Goal: Task Accomplishment & Management: Manage account settings

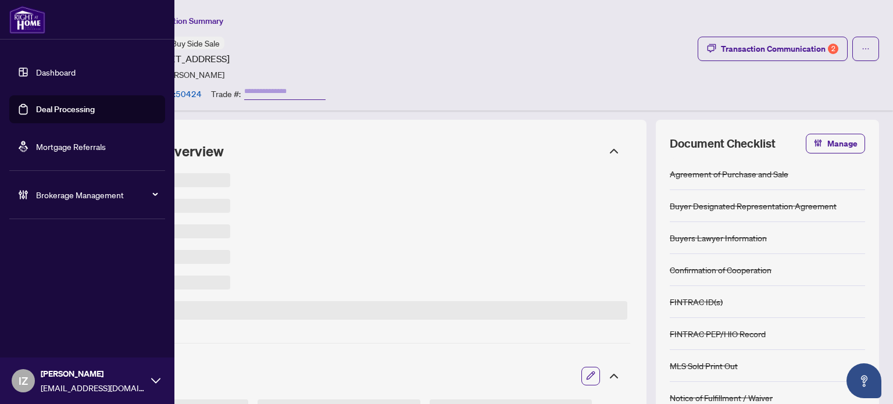
type input "*******"
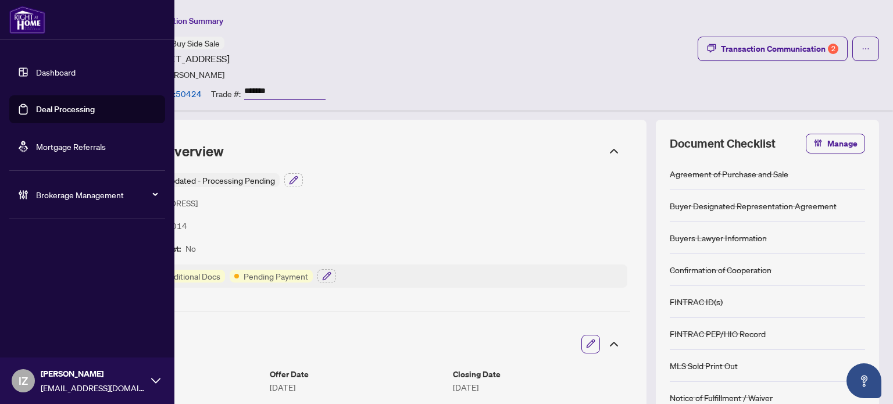
click at [51, 110] on link "Deal Processing" at bounding box center [65, 109] width 59 height 10
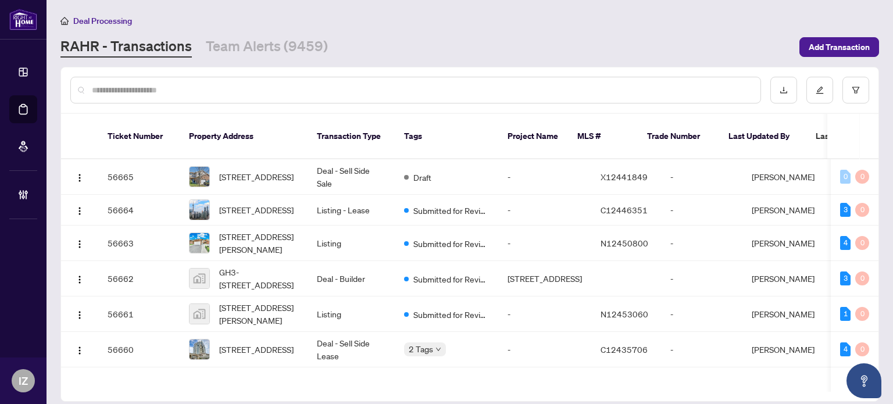
click at [255, 95] on div at bounding box center [415, 90] width 690 height 27
click at [241, 81] on div at bounding box center [415, 90] width 690 height 27
click at [246, 95] on input "text" at bounding box center [421, 90] width 659 height 13
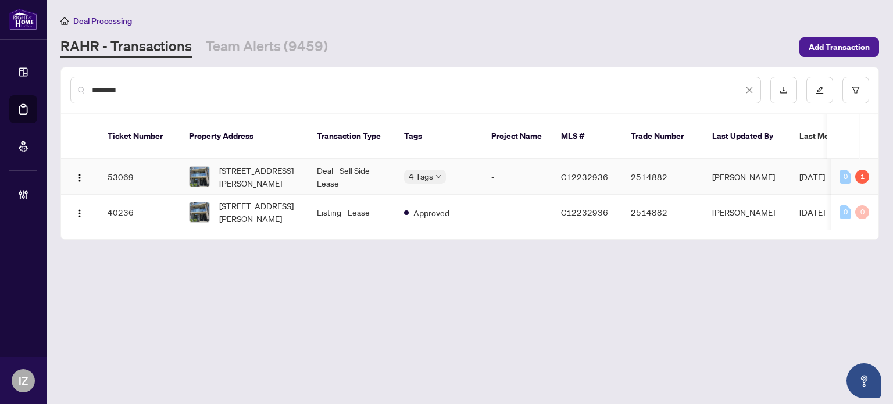
type input "********"
click at [283, 164] on span "17-268 Finch Ave, Toronto, Ontario M2N 0L3, Canada" at bounding box center [258, 177] width 79 height 26
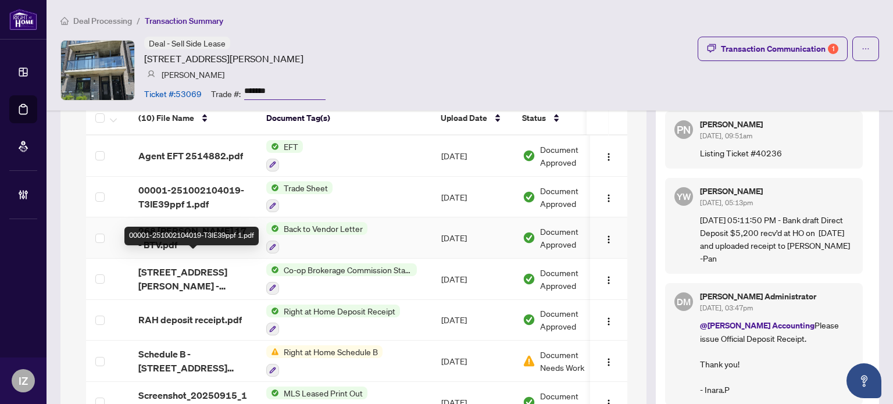
scroll to position [1162, 0]
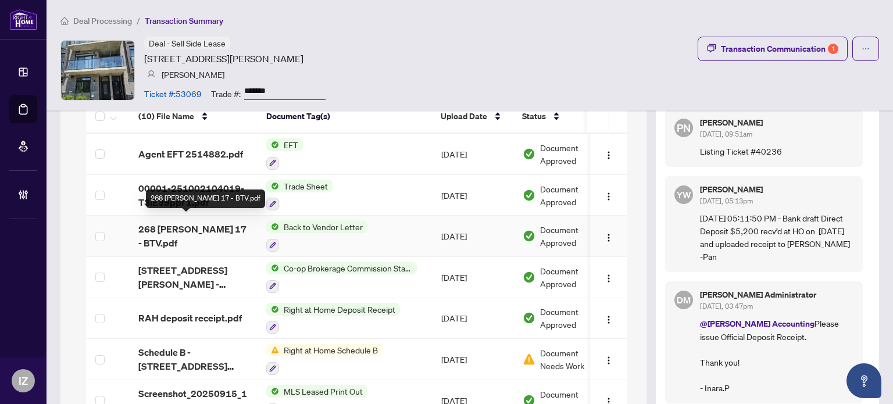
click at [169, 223] on span "268 Finch 17 - BTV.pdf" at bounding box center [192, 236] width 109 height 28
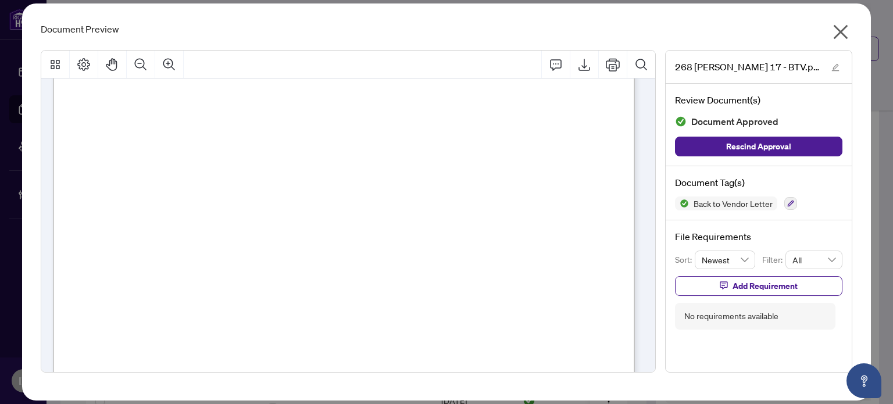
scroll to position [232, 0]
click at [842, 34] on icon "close" at bounding box center [840, 32] width 15 height 15
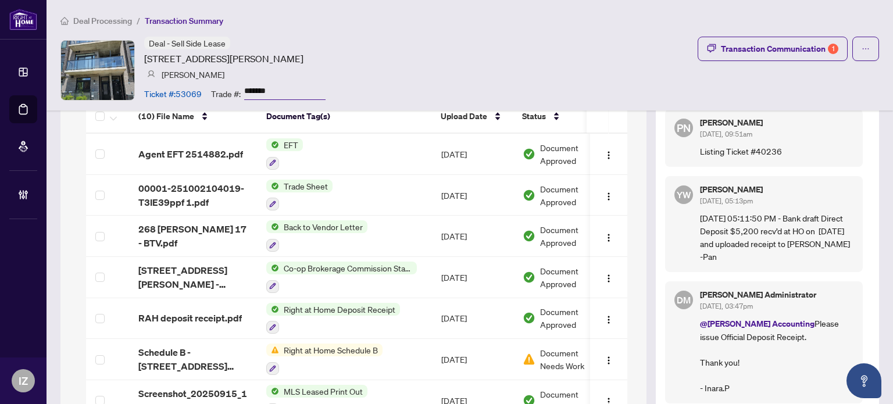
click at [123, 20] on span "Deal Processing" at bounding box center [102, 21] width 59 height 10
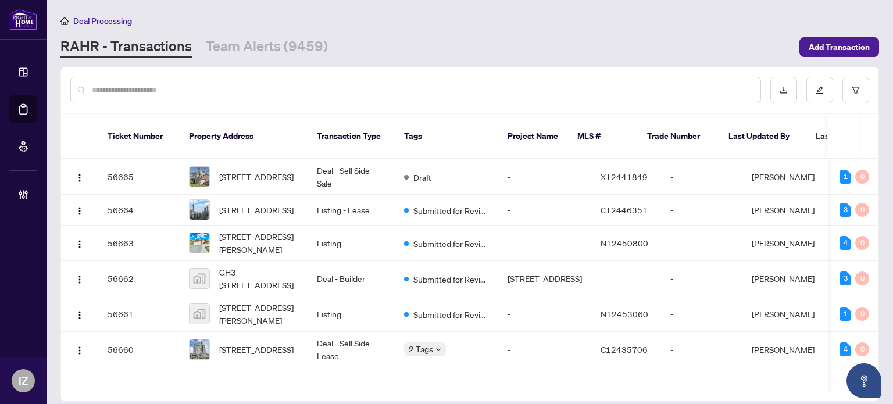
click at [226, 92] on input "text" at bounding box center [421, 90] width 659 height 13
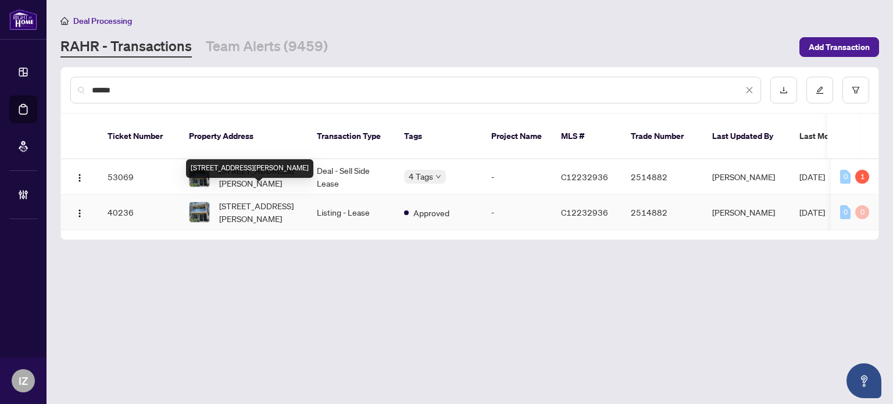
type input "******"
click at [247, 199] on span "17-268 Finch Ave, Toronto, Ontario M2N 0L3, Canada" at bounding box center [258, 212] width 79 height 26
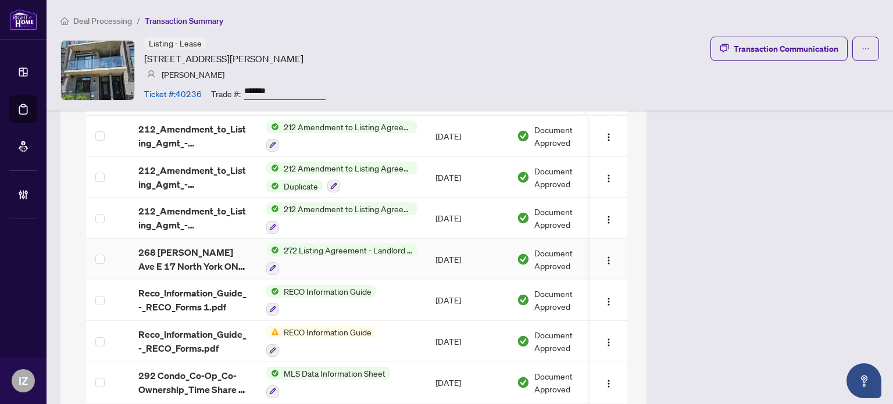
scroll to position [756, 0]
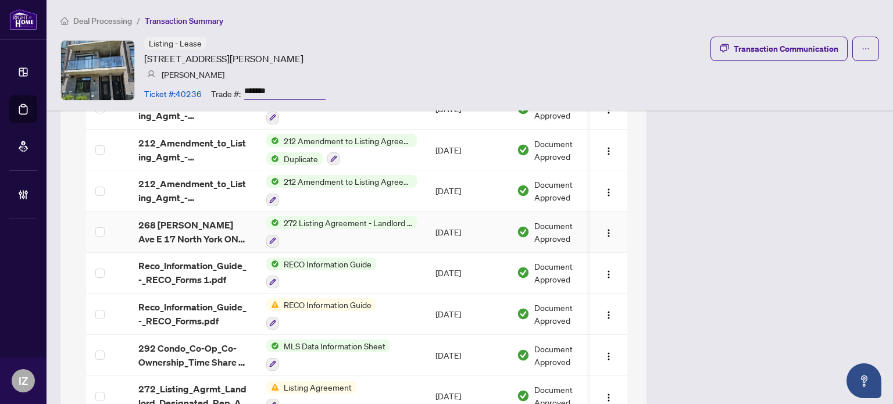
click at [352, 234] on div at bounding box center [341, 241] width 151 height 14
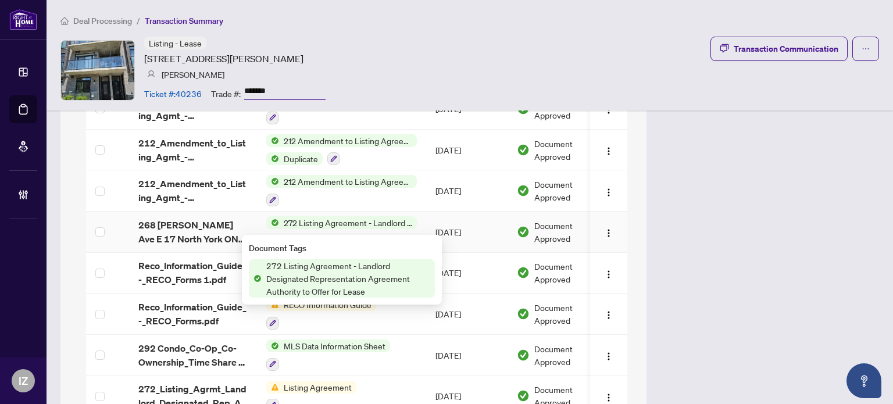
click at [328, 216] on span "272 Listing Agreement - Landlord Designated Representation Agreement Authority …" at bounding box center [348, 222] width 138 height 13
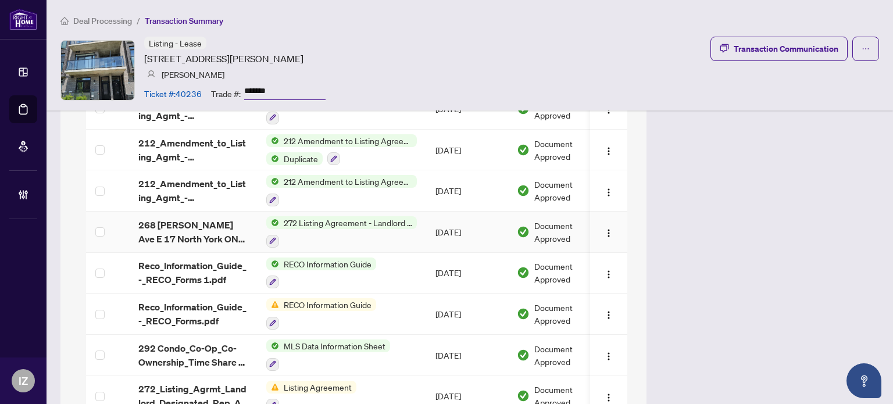
click at [328, 216] on span "272 Listing Agreement - Landlord Designated Representation Agreement Authority …" at bounding box center [348, 222] width 138 height 13
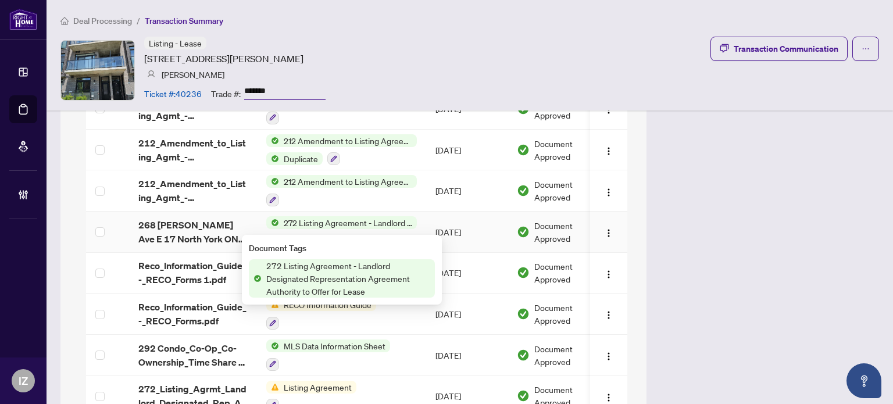
click at [195, 218] on span "268 Finch Ave E 17 North York ON M2M1Z1_2025-07-02 16_32_16.pdf" at bounding box center [192, 232] width 109 height 28
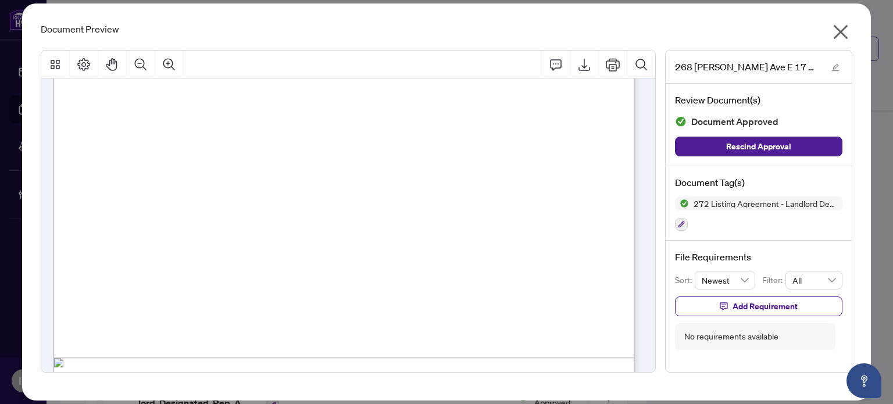
scroll to position [3569, 0]
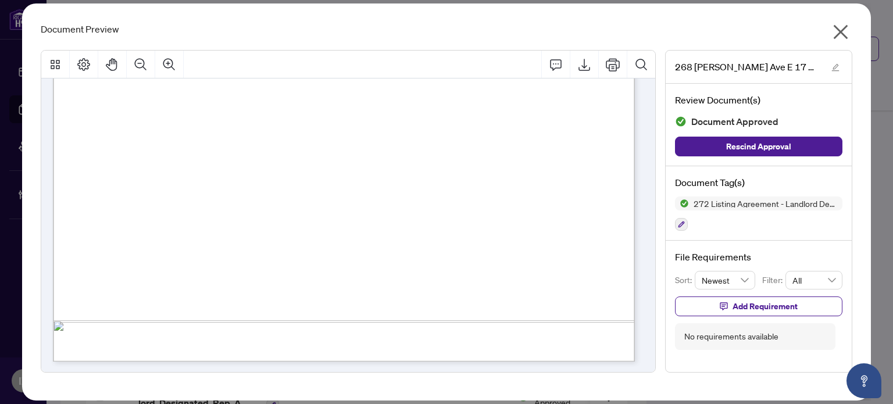
click at [840, 27] on icon "close" at bounding box center [840, 32] width 19 height 19
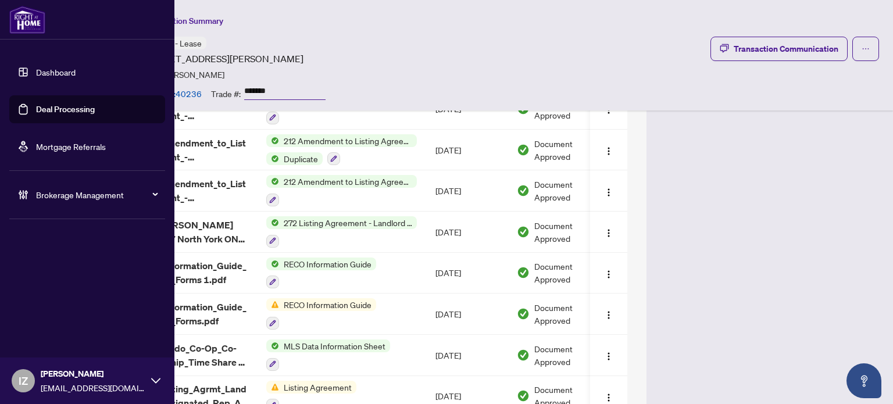
click at [39, 104] on link "Deal Processing" at bounding box center [65, 109] width 59 height 10
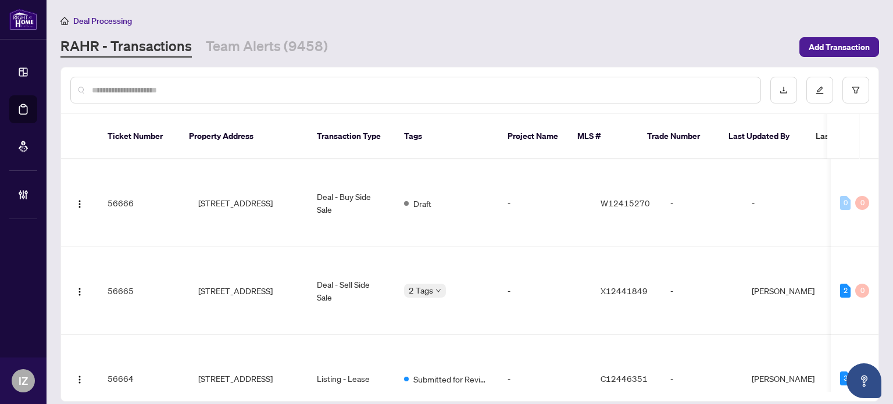
click at [281, 92] on input "text" at bounding box center [421, 90] width 659 height 13
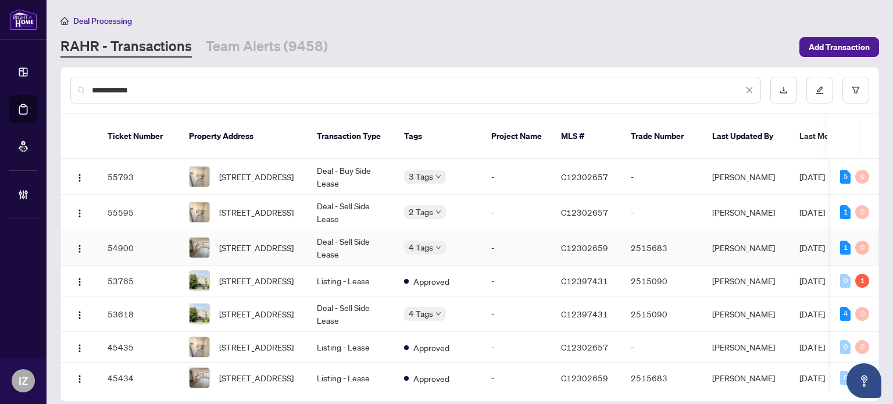
type input "**********"
click at [356, 241] on td "Deal - Sell Side Lease" at bounding box center [350, 247] width 87 height 35
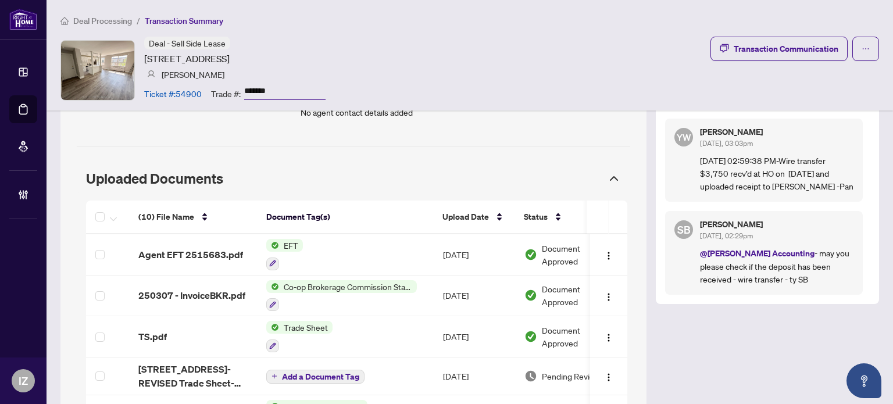
scroll to position [1046, 0]
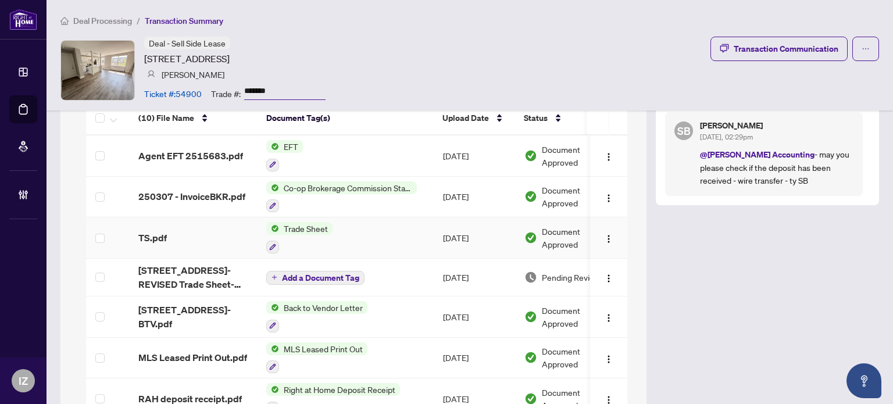
click at [199, 235] on div "TS.pdf" at bounding box center [192, 238] width 109 height 14
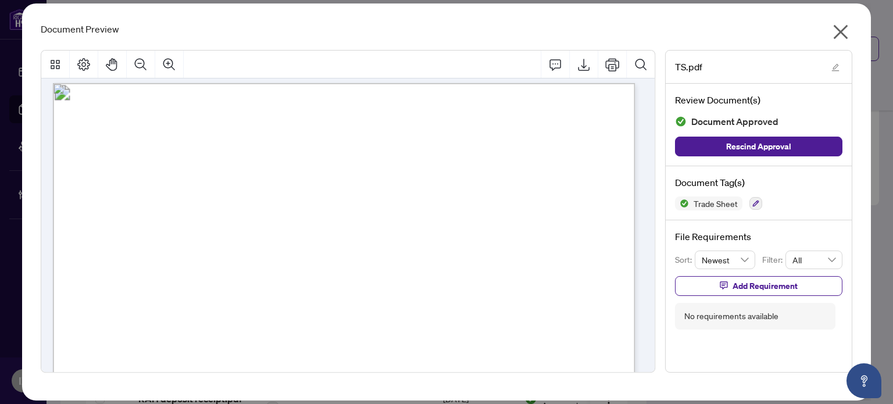
scroll to position [0, 0]
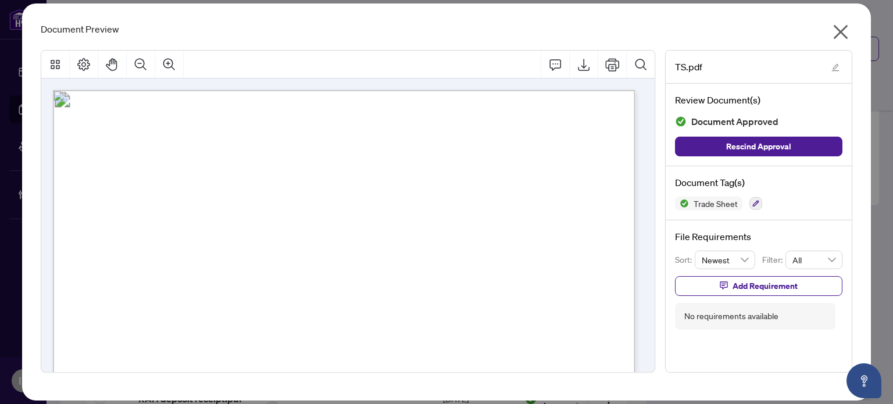
click at [839, 30] on icon "close" at bounding box center [840, 32] width 15 height 15
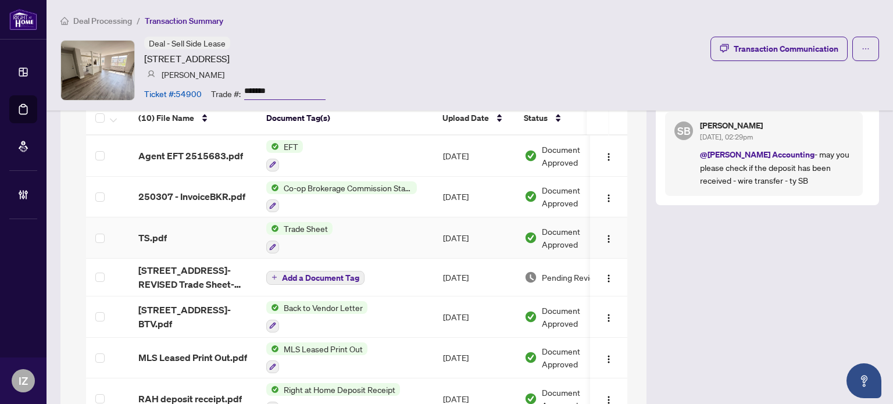
click at [179, 231] on div "TS.pdf" at bounding box center [192, 238] width 109 height 14
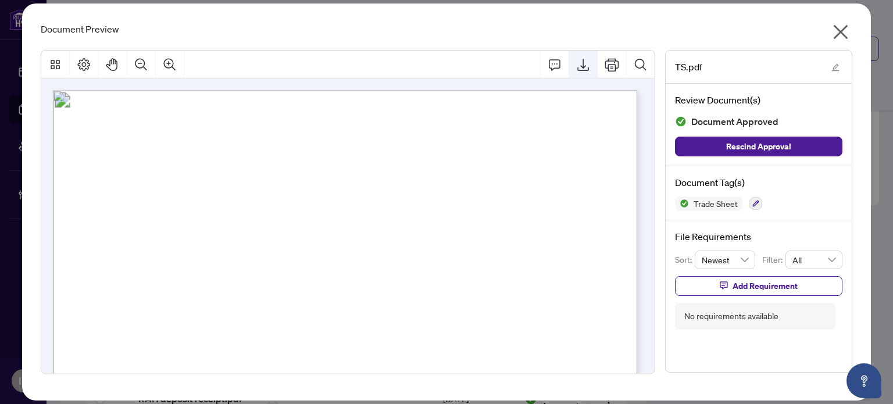
click at [588, 69] on icon "Export" at bounding box center [584, 65] width 14 height 14
drag, startPoint x: 842, startPoint y: 33, endPoint x: 595, endPoint y: 85, distance: 252.5
click at [842, 33] on icon "close" at bounding box center [840, 32] width 15 height 15
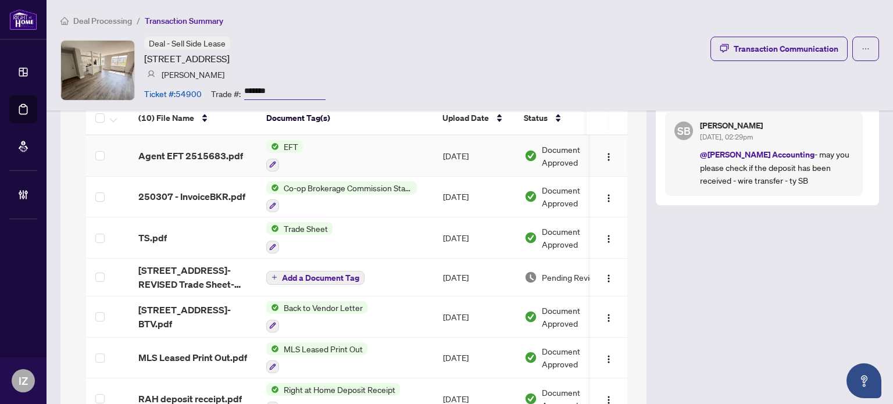
click at [316, 154] on td "EFT" at bounding box center [345, 155] width 177 height 41
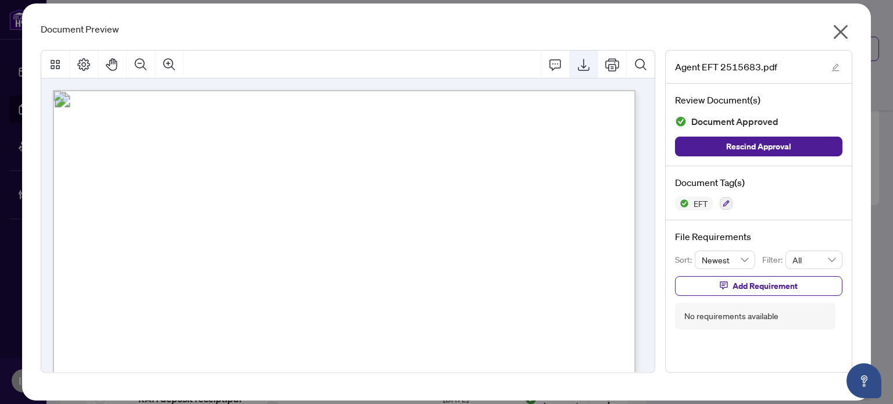
click at [587, 67] on icon "Export" at bounding box center [584, 65] width 14 height 14
click at [829, 30] on button "button" at bounding box center [840, 34] width 23 height 25
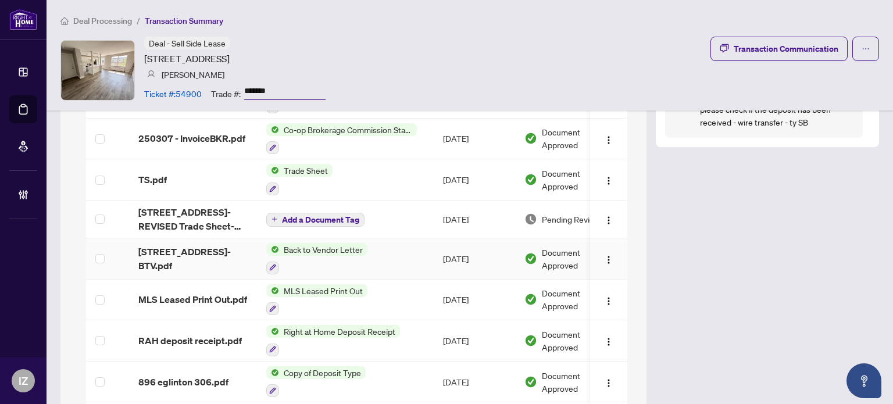
scroll to position [988, 0]
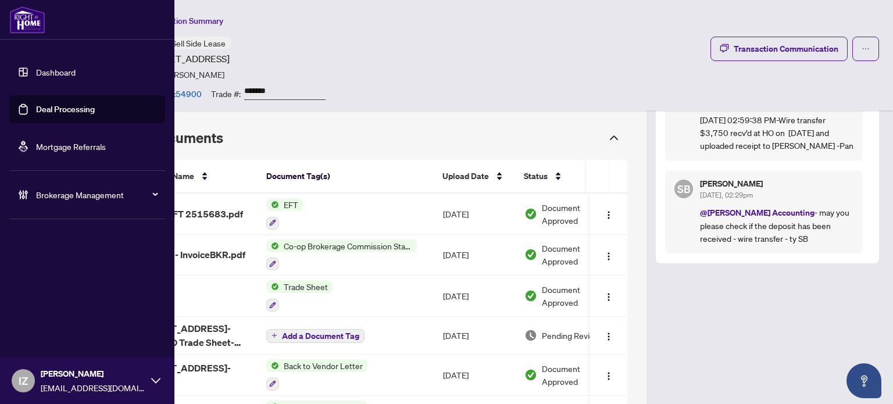
click at [53, 104] on link "Deal Processing" at bounding box center [65, 109] width 59 height 10
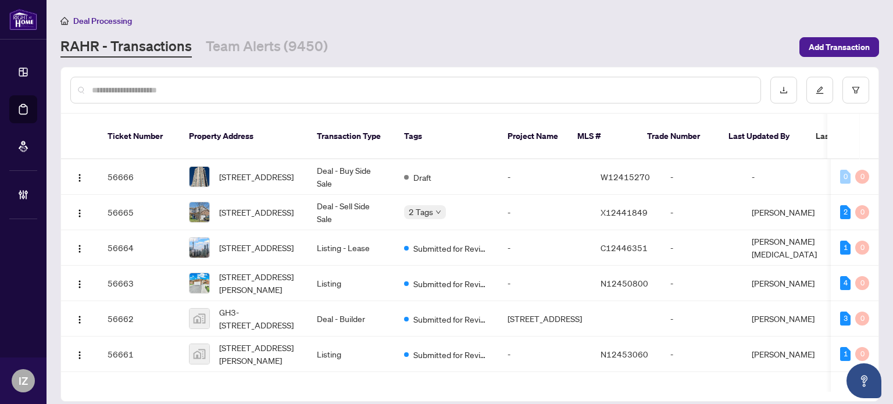
click at [146, 90] on input "text" at bounding box center [421, 90] width 659 height 13
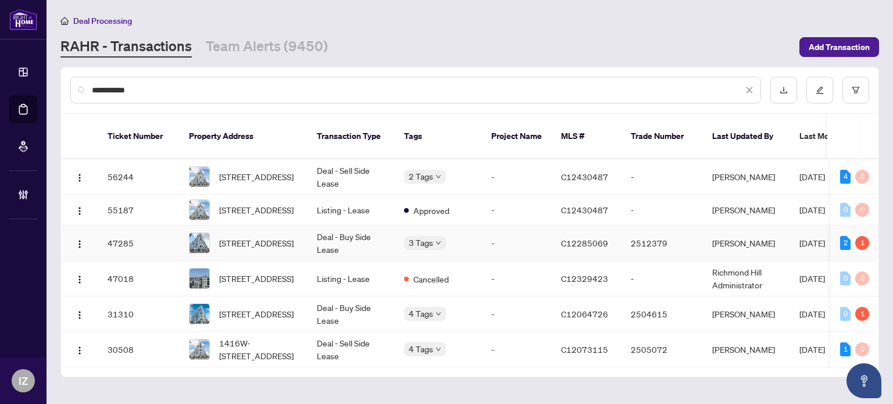
type input "**********"
click at [275, 240] on span "610W-27 Bathurst St, Toronto, Ontario M5V 0R1, Canada" at bounding box center [256, 243] width 74 height 13
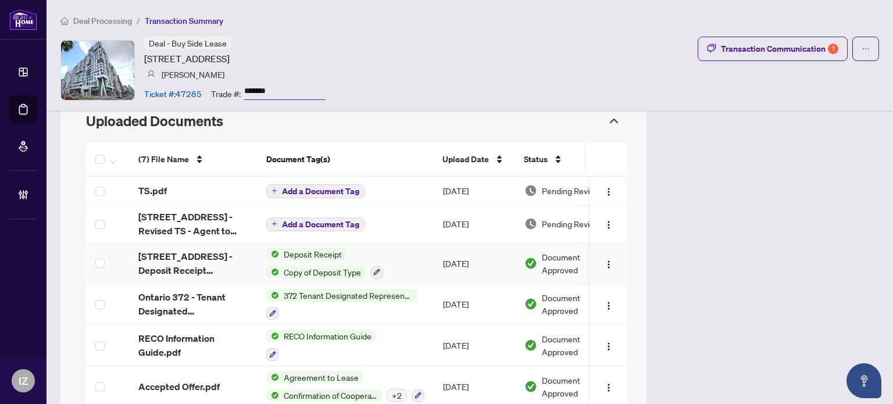
scroll to position [988, 0]
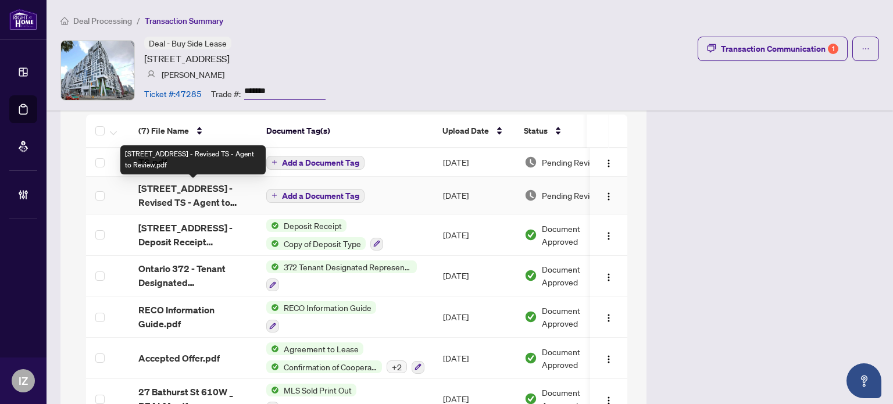
click at [173, 195] on span "[STREET_ADDRESS] - Revised TS - Agent to Review.pdf" at bounding box center [192, 195] width 109 height 28
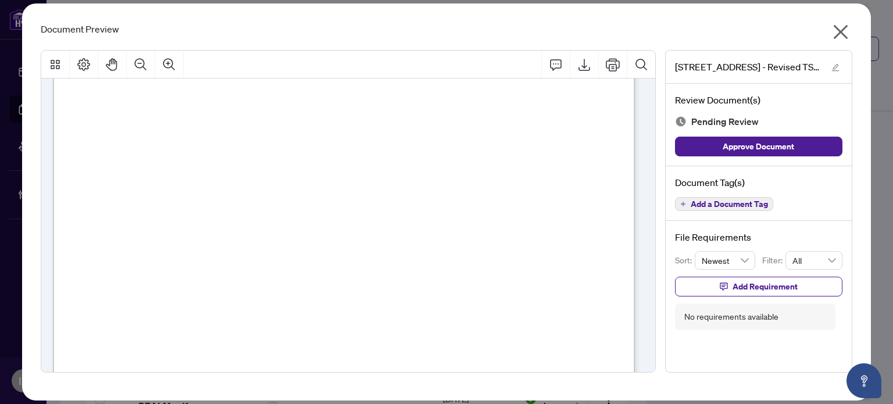
scroll to position [174, 0]
